Goal: Find specific page/section: Find specific page/section

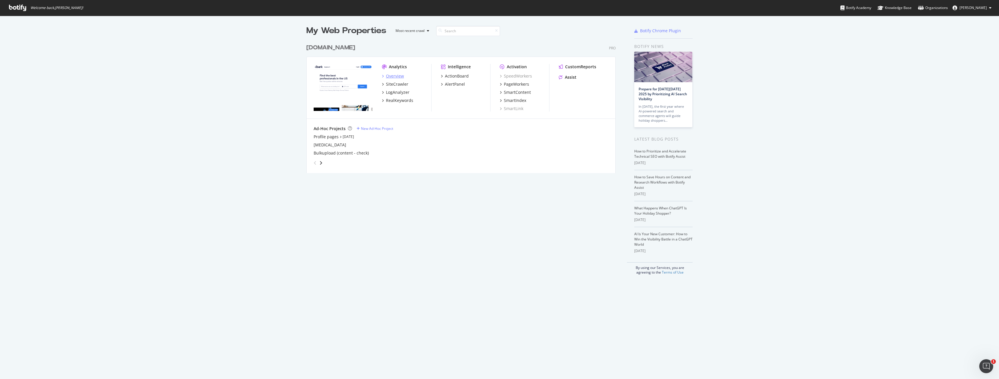
click at [392, 74] on div "Overview" at bounding box center [395, 76] width 18 height 6
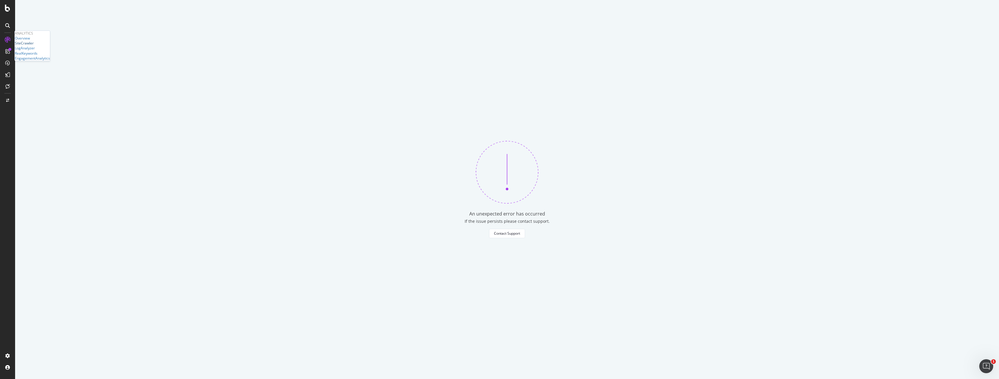
click at [34, 46] on div "SiteCrawler" at bounding box center [24, 43] width 19 height 5
